Goal: Information Seeking & Learning: Learn about a topic

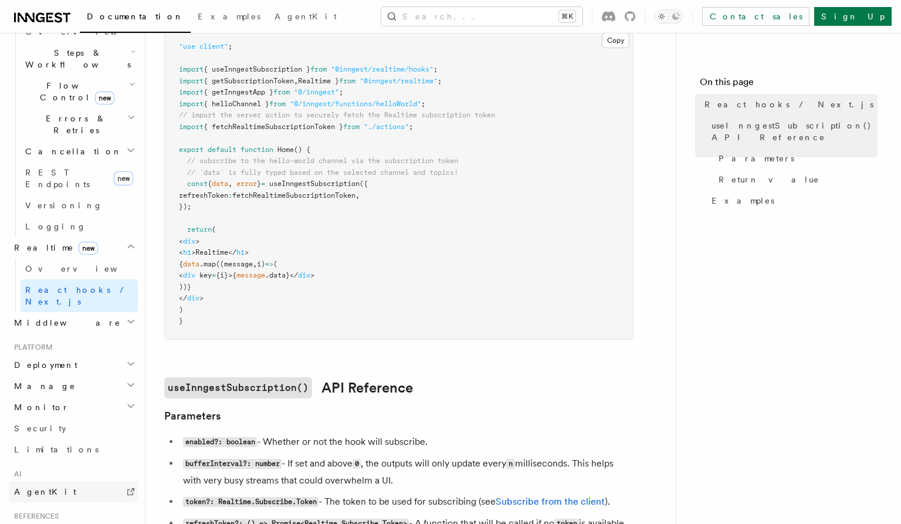
scroll to position [480, 0]
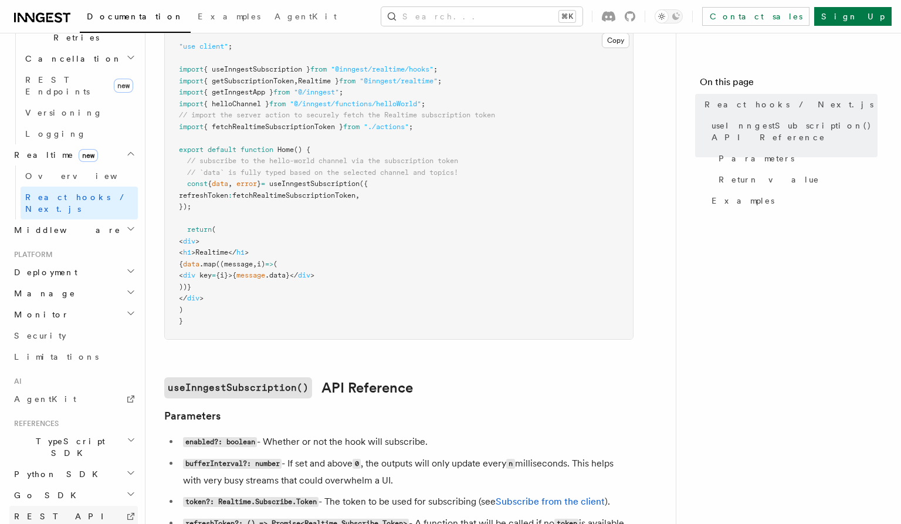
click at [39, 512] on span "REST API" at bounding box center [64, 516] width 100 height 9
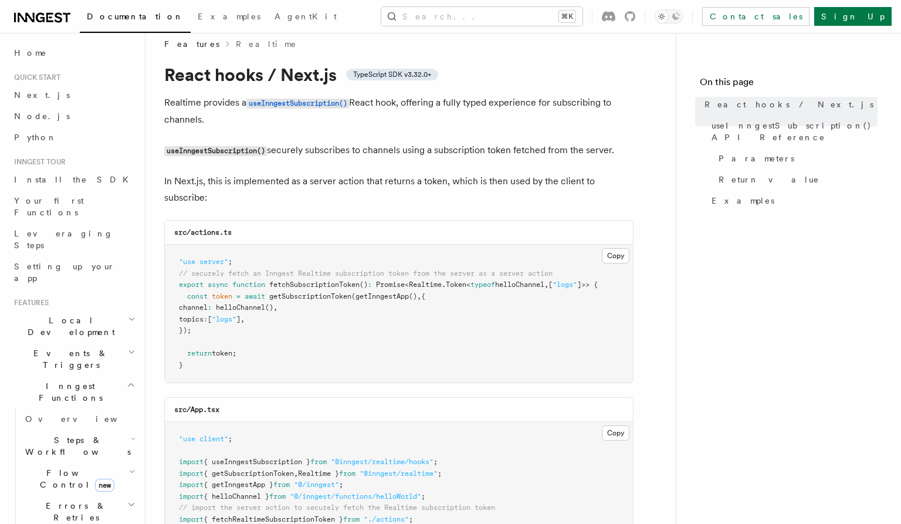
scroll to position [0, 0]
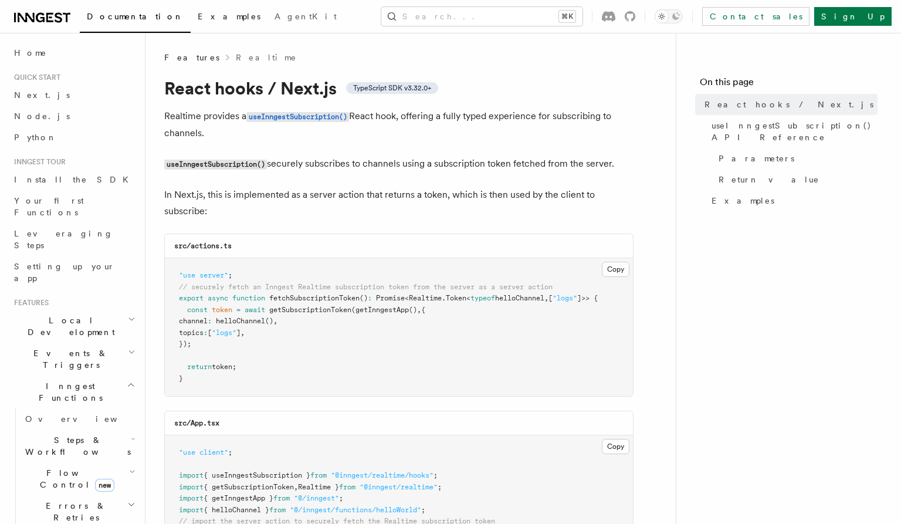
click at [198, 18] on span "Examples" at bounding box center [229, 16] width 63 height 9
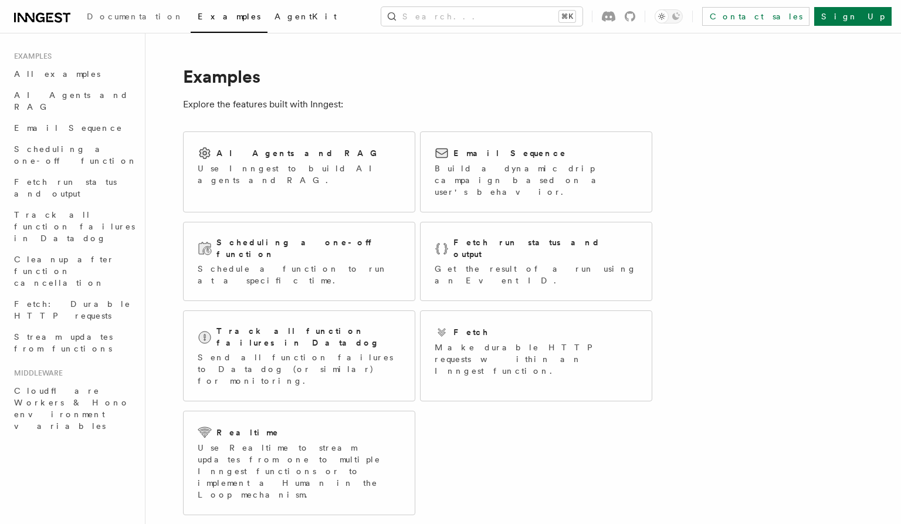
click at [275, 18] on span "AgentKit" at bounding box center [306, 16] width 62 height 9
click at [41, 21] on icon at bounding box center [40, 17] width 9 height 9
